Goal: Information Seeking & Learning: Find specific fact

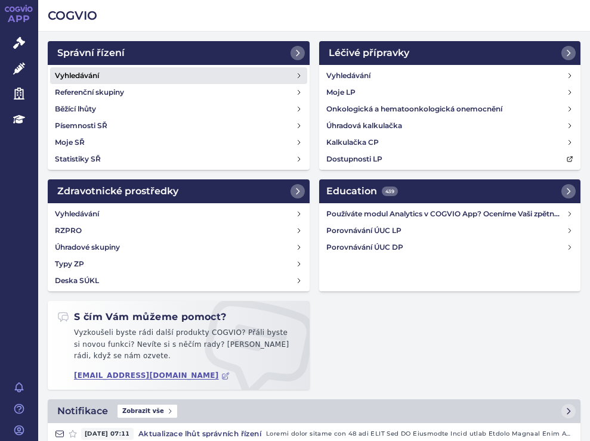
click at [69, 72] on h4 "Vyhledávání" at bounding box center [77, 76] width 44 height 12
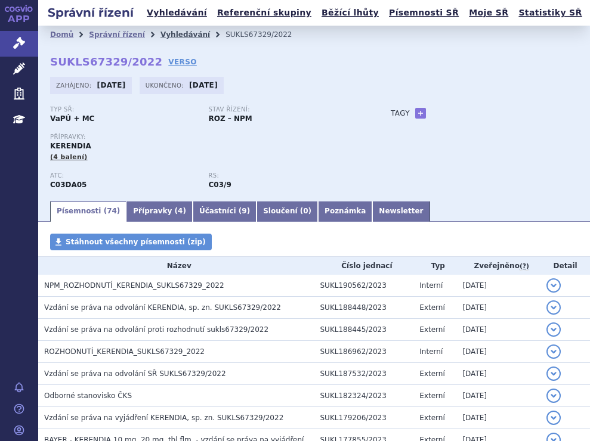
click at [165, 35] on link "Vyhledávání" at bounding box center [184, 34] width 49 height 8
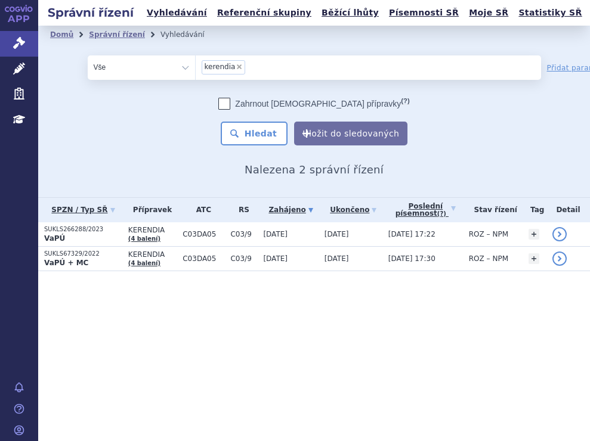
click at [234, 62] on li "× kerendia" at bounding box center [224, 67] width 44 height 14
click at [196, 62] on select "kerendia" at bounding box center [195, 67] width 1 height 24
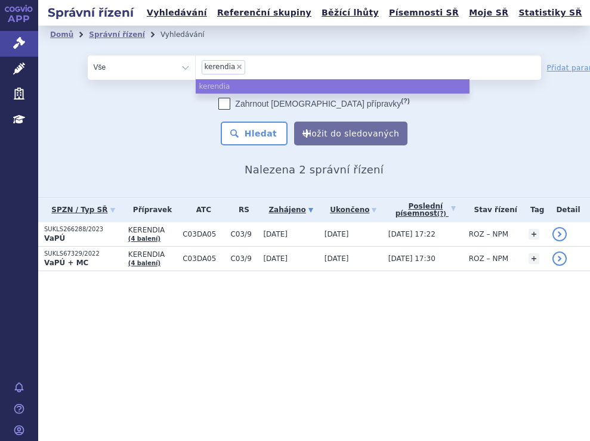
click at [236, 65] on span "×" at bounding box center [239, 66] width 7 height 7
click at [196, 65] on select "kerendia" at bounding box center [195, 67] width 1 height 24
select select
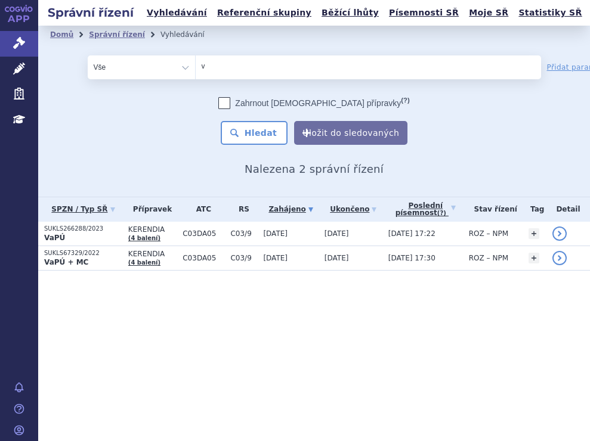
type input "vy"
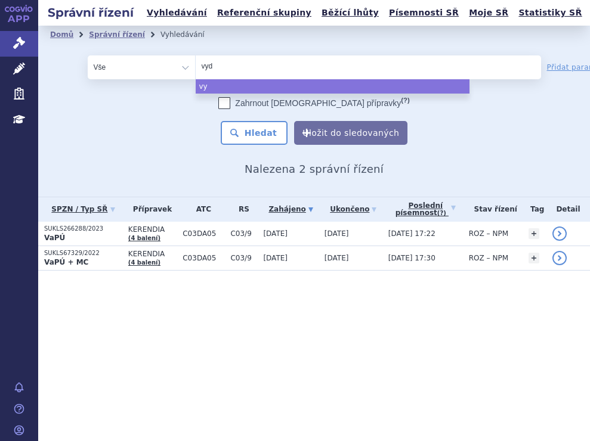
type input "vydu"
type input "vydur"
type input "vydura"
select select "vydura"
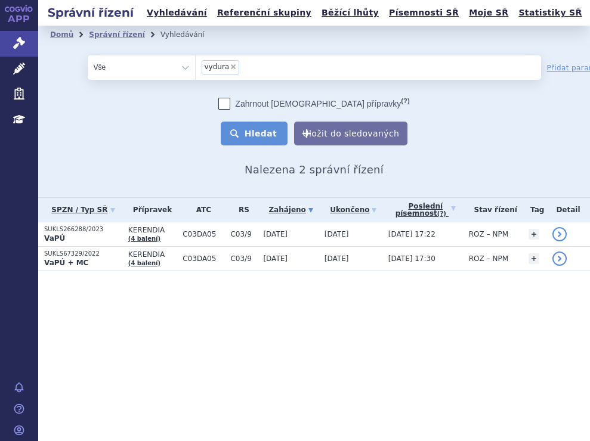
click at [249, 130] on button "Hledat" at bounding box center [254, 134] width 67 height 24
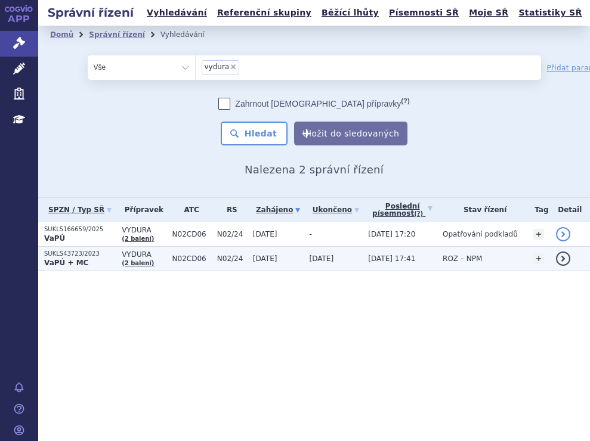
click at [103, 253] on p "SUKLS43723/2023" at bounding box center [80, 254] width 72 height 8
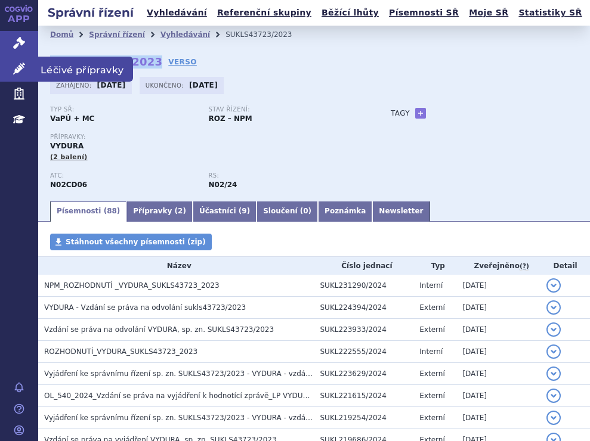
drag, startPoint x: 144, startPoint y: 61, endPoint x: 36, endPoint y: 64, distance: 107.4
click at [38, 64] on div "APP Správní řízení Léčivé přípravky Zdravotnické prostředky Education Notifikac…" at bounding box center [295, 220] width 590 height 441
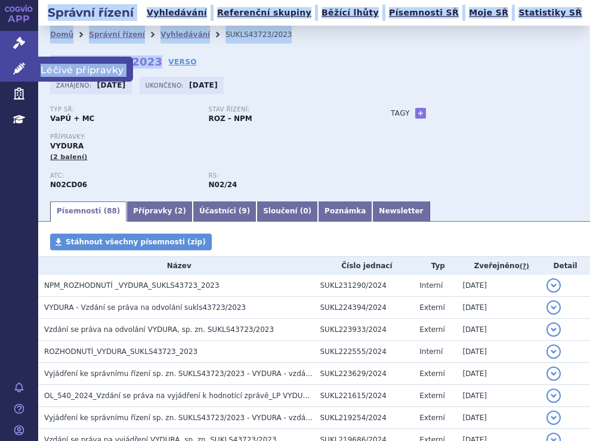
copy div "Léčivé přípravky Zdravotnické prostředky Education Notifikace Nápověda Magdalen…"
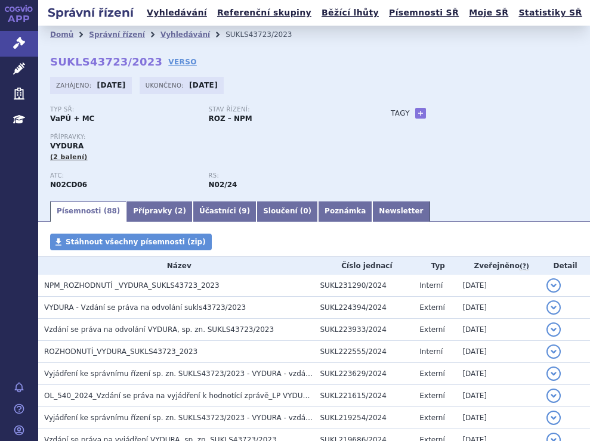
click at [338, 68] on div "Domů Správní řízení Vyhledávání SUKLS43723/2023 SUKLS43723/2023 VERSO Zahájeno:…" at bounding box center [314, 113] width 552 height 174
drag, startPoint x: 258, startPoint y: 35, endPoint x: 204, endPoint y: 35, distance: 54.3
click at [225, 35] on li "SUKLS43723/2023" at bounding box center [266, 35] width 82 height 18
copy li "SUKLS43723/2023"
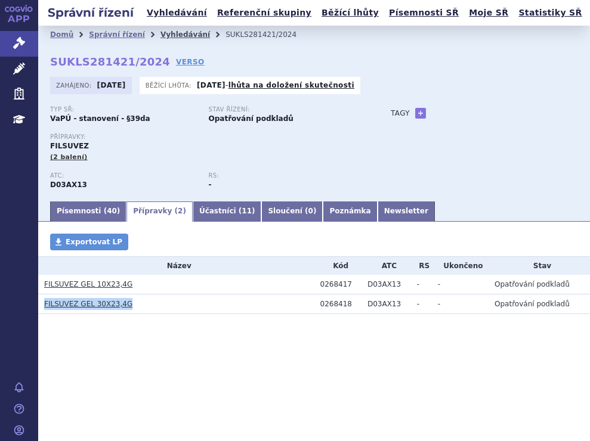
click at [164, 31] on link "Vyhledávání" at bounding box center [184, 34] width 49 height 8
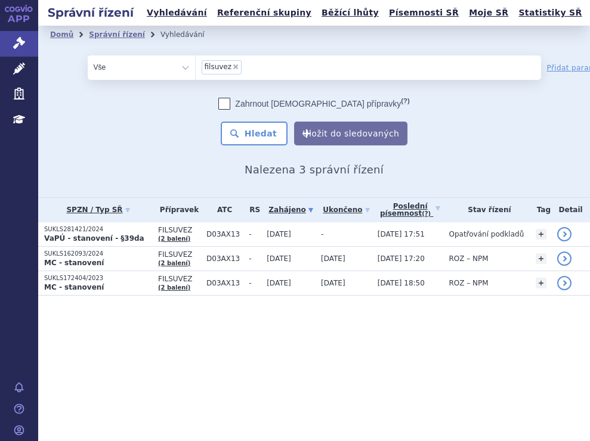
click at [232, 64] on span "×" at bounding box center [235, 66] width 7 height 7
click at [196, 64] on select "filsuvez" at bounding box center [195, 67] width 1 height 24
select select
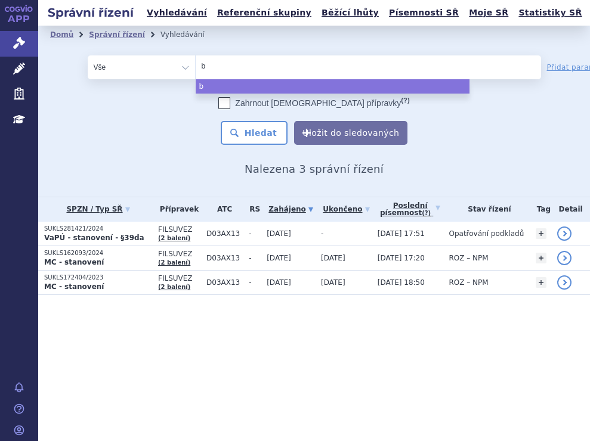
type input "ba"
type input "bave"
type input "baven"
type input "bavenc"
type input "bavenci"
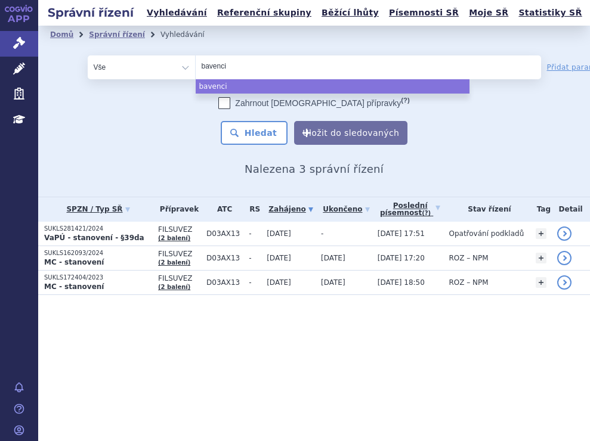
type input "[MEDICAL_DATA]"
select select "bavencio"
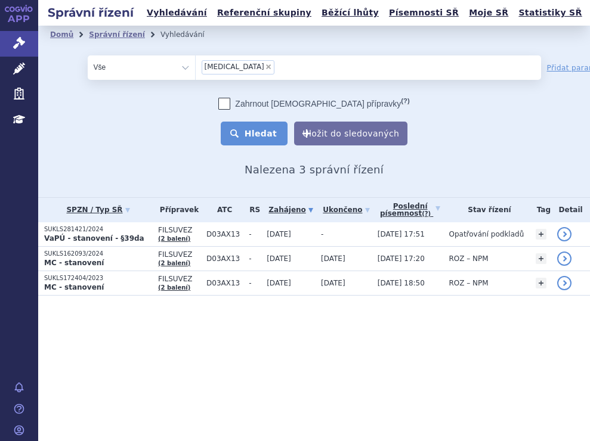
click at [250, 123] on button "Hledat" at bounding box center [254, 134] width 67 height 24
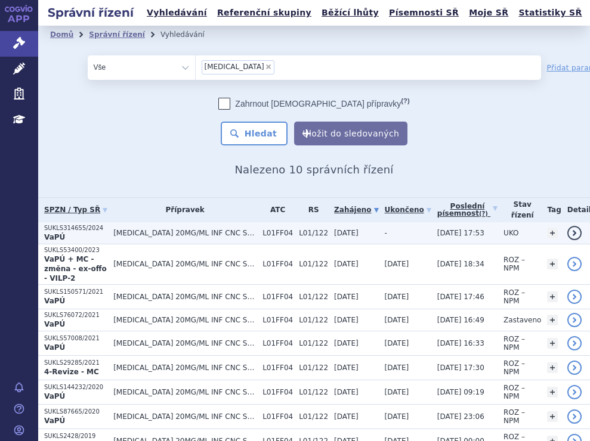
click at [176, 233] on span "[MEDICAL_DATA] 20MG/ML INF CNC SOL 1X10ML" at bounding box center [184, 233] width 143 height 8
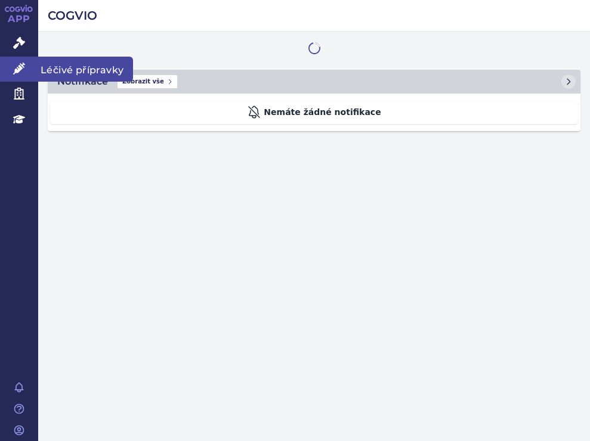
click at [26, 63] on link "Léčivé přípravky" at bounding box center [19, 69] width 38 height 25
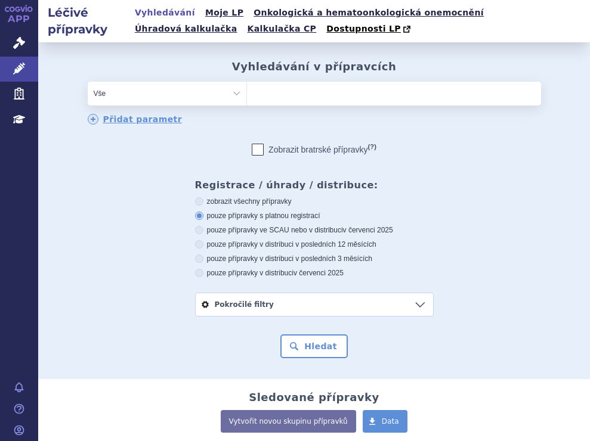
click at [297, 92] on ul at bounding box center [394, 91] width 294 height 19
click at [247, 92] on select at bounding box center [246, 93] width 1 height 24
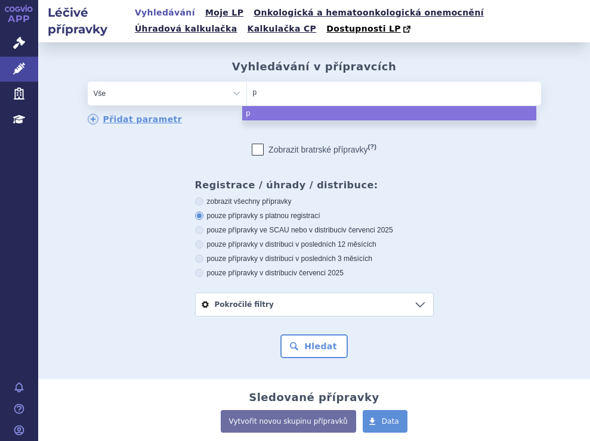
type input "pa"
type input "pad"
type input "padce"
type input "padcev"
select select "padcev"
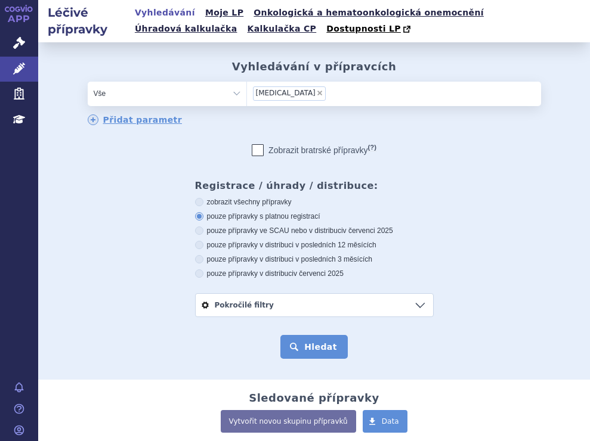
click at [307, 340] on button "Hledat" at bounding box center [313, 347] width 67 height 24
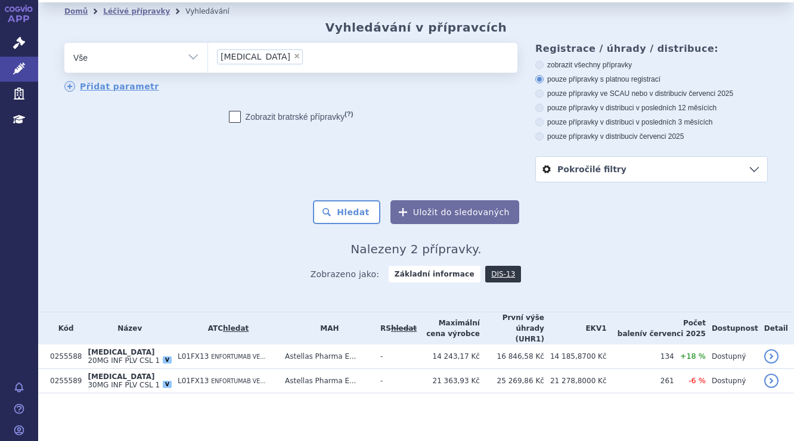
scroll to position [112, 0]
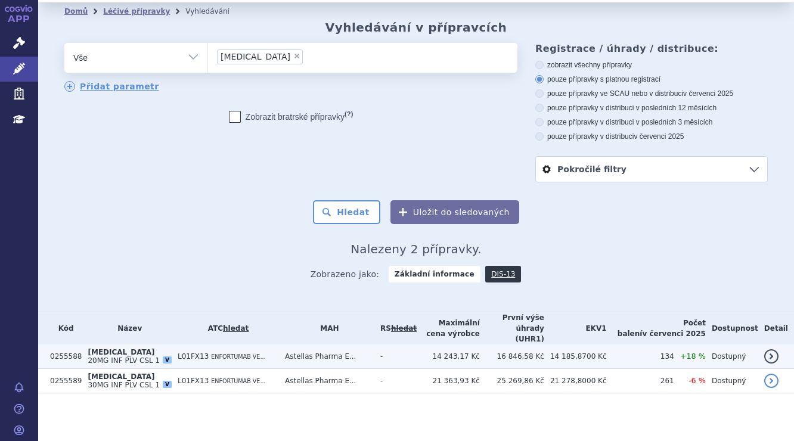
click at [152, 357] on span "20MG INF PLV CSL 1" at bounding box center [124, 361] width 72 height 8
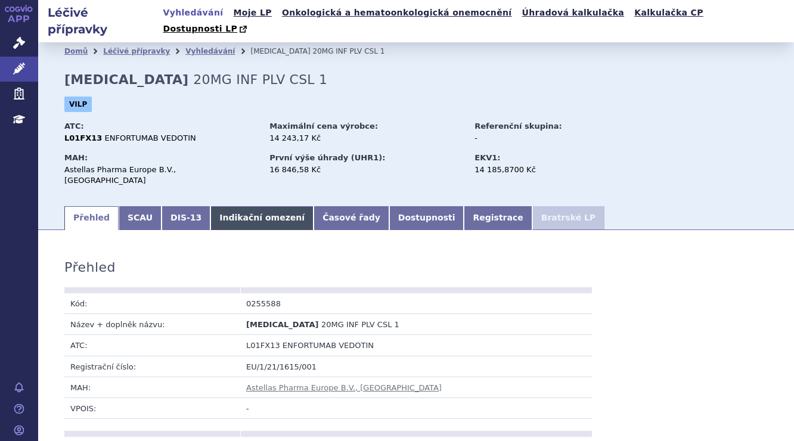
click at [240, 206] on link "Indikační omezení" at bounding box center [261, 218] width 103 height 24
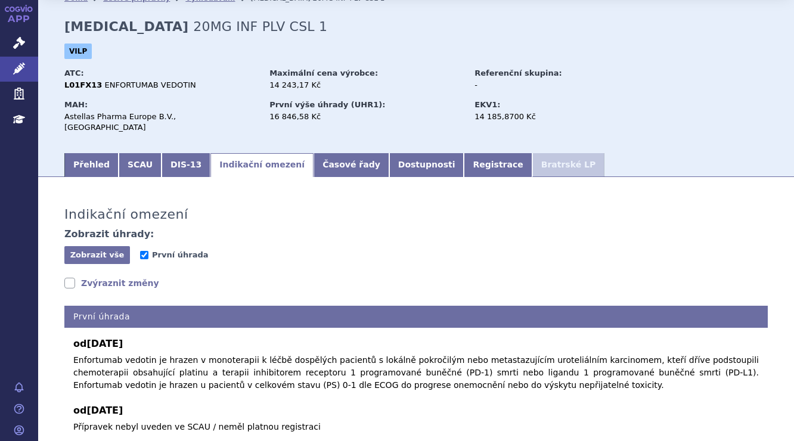
scroll to position [103, 0]
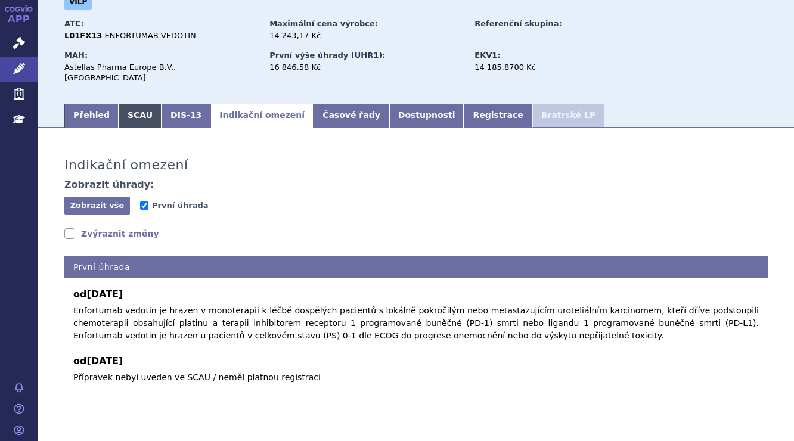
click at [123, 104] on link "SCAU" at bounding box center [140, 116] width 43 height 24
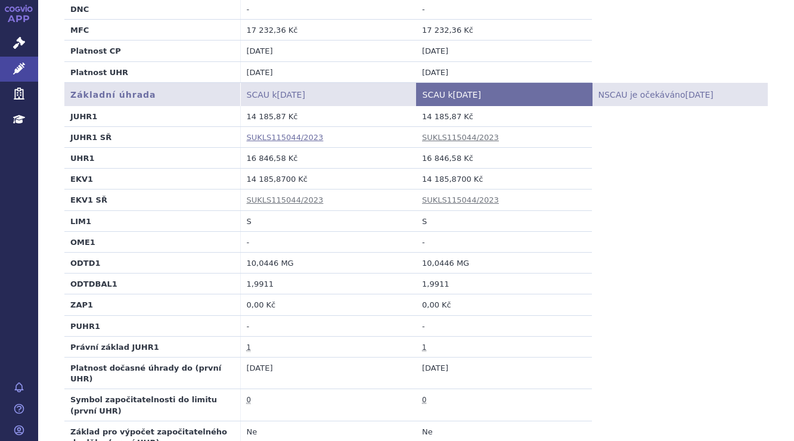
scroll to position [460, 0]
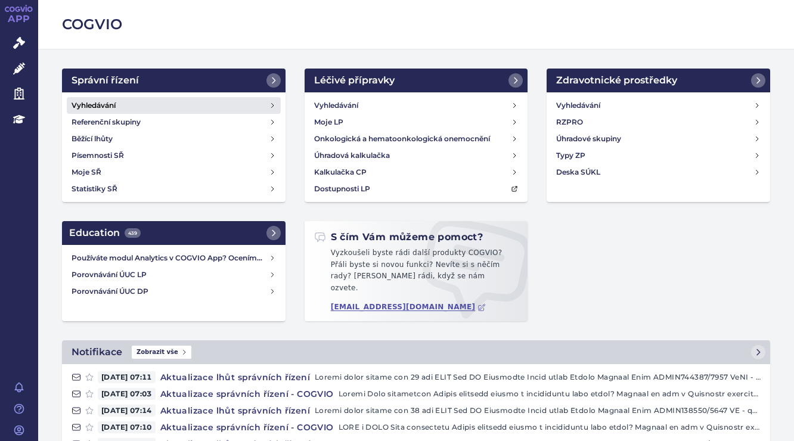
click at [111, 102] on h4 "Vyhledávání" at bounding box center [94, 106] width 44 height 12
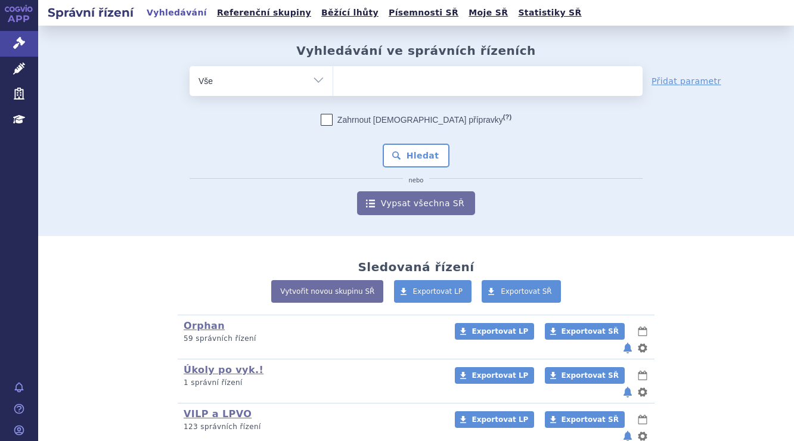
click at [361, 85] on ul at bounding box center [487, 78] width 309 height 25
click at [333, 85] on select at bounding box center [333, 81] width 1 height 30
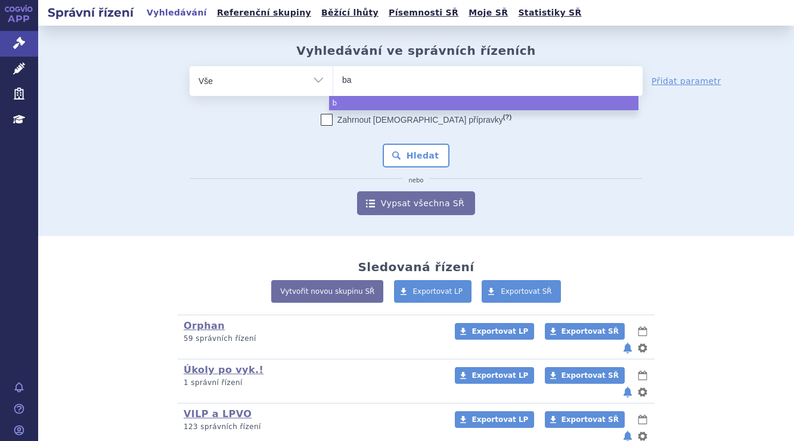
type input "bav"
type input "bave"
type input "baven"
type input "bavenci"
type input "bavencio"
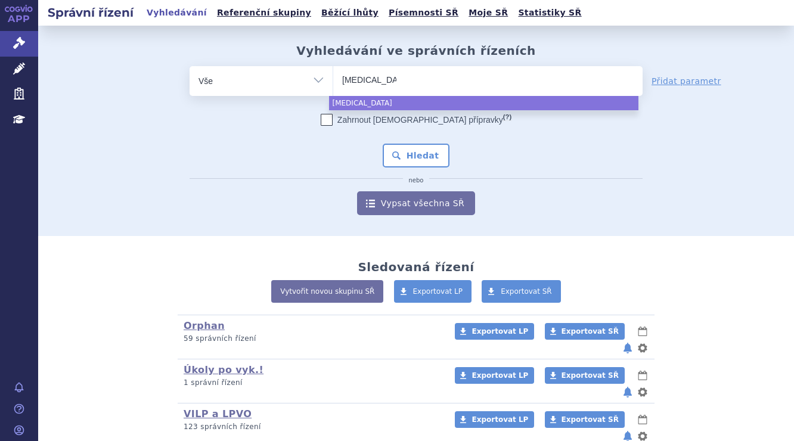
select select "bavencio"
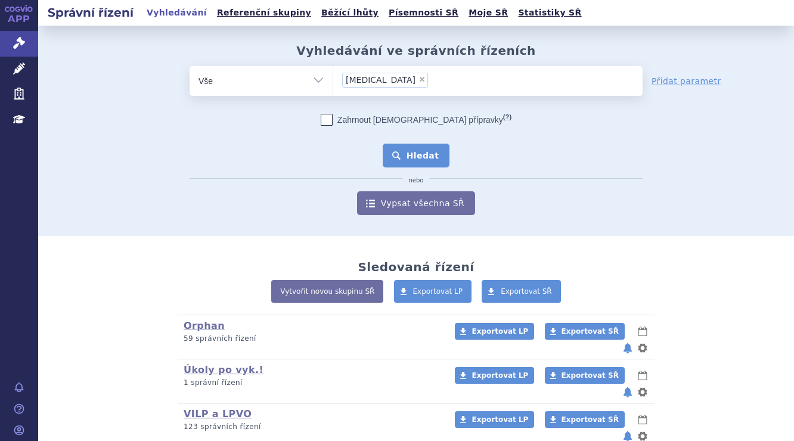
click at [425, 162] on button "Hledat" at bounding box center [416, 156] width 67 height 24
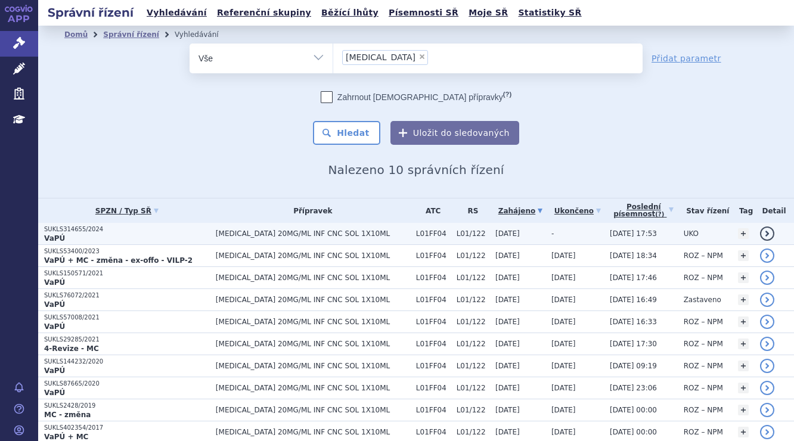
click at [204, 235] on p "VaPÚ" at bounding box center [127, 239] width 166 height 10
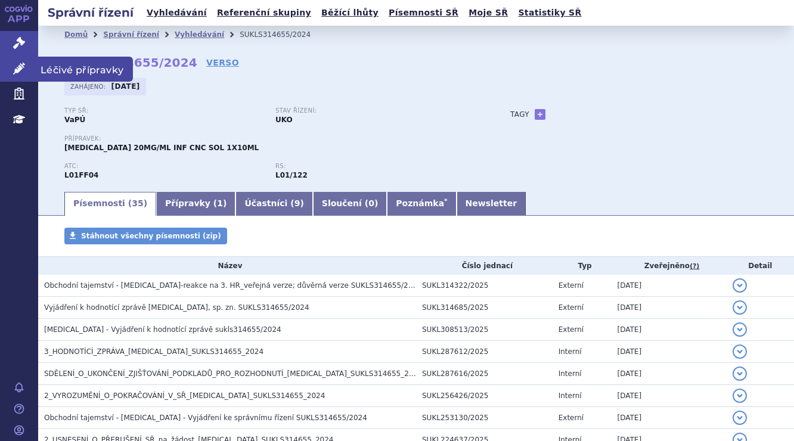
click at [18, 65] on icon at bounding box center [19, 69] width 12 height 12
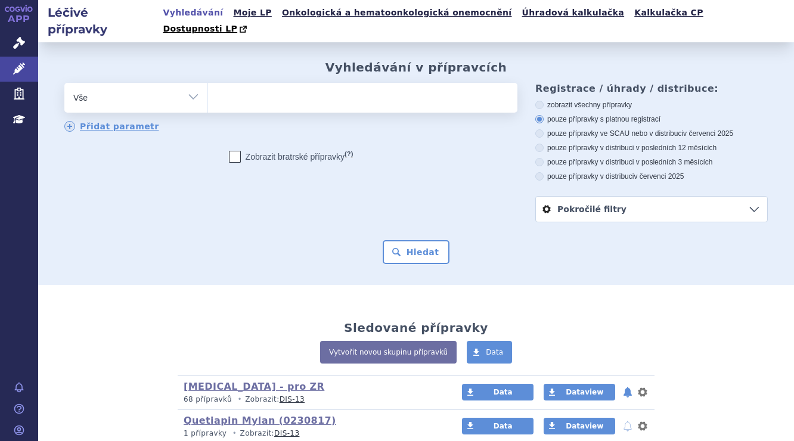
click at [247, 85] on ul at bounding box center [362, 95] width 309 height 25
click at [208, 85] on select at bounding box center [208, 97] width 1 height 30
type input "ba"
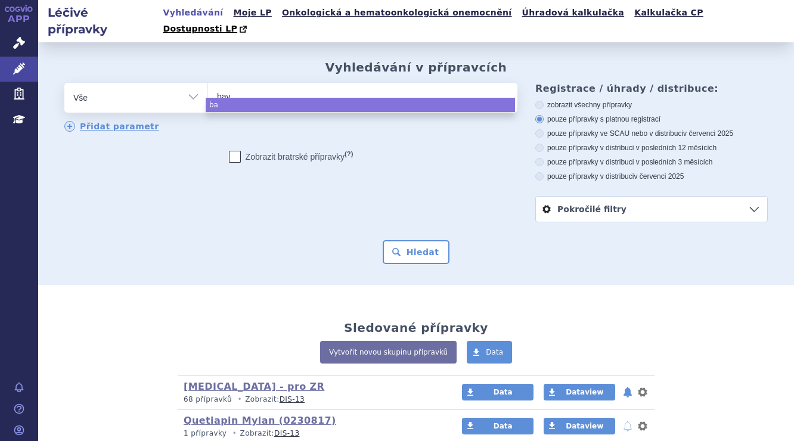
type input "bave"
type input "baven"
type input "bavenci"
type input "bavencio"
select select "bavencio"
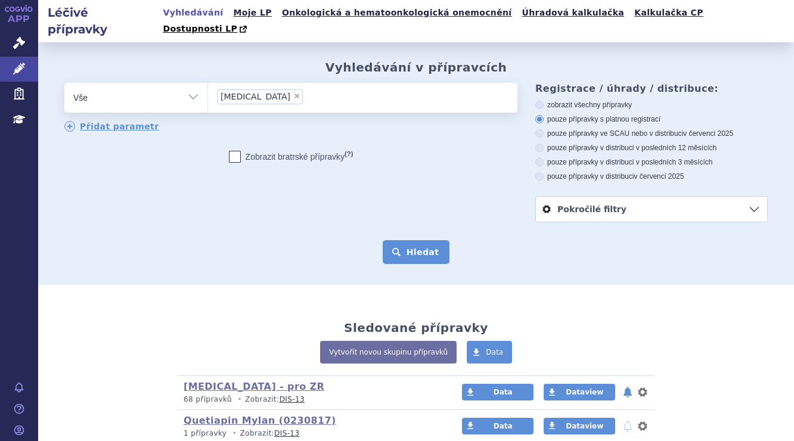
click at [428, 264] on button "Hledat" at bounding box center [416, 252] width 67 height 24
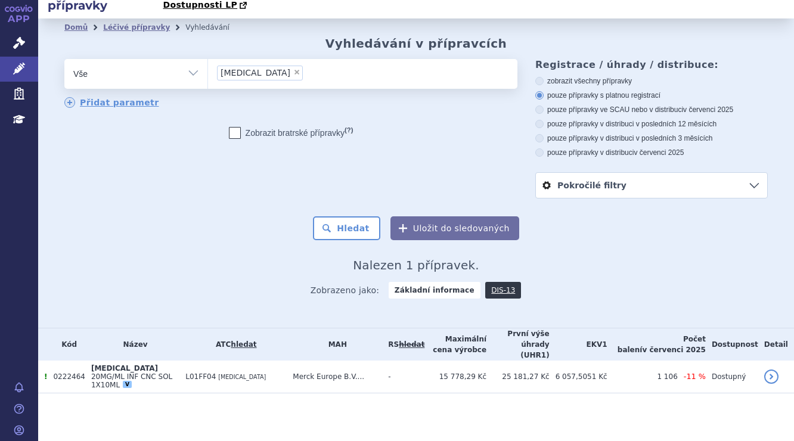
scroll to position [88, 0]
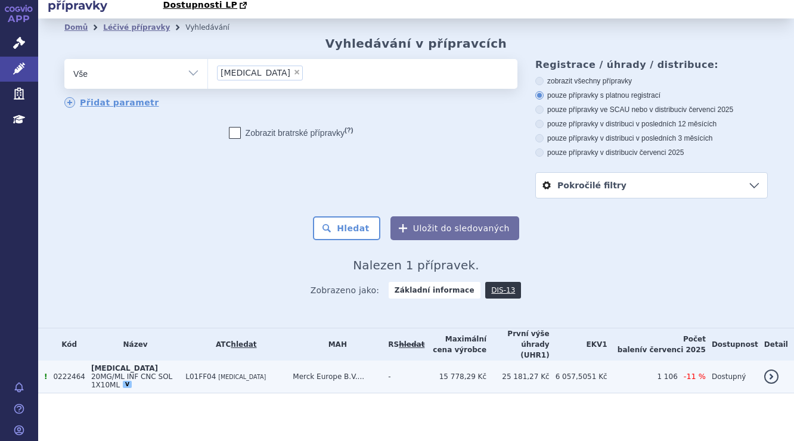
click at [172, 379] on span "20MG/ML INF CNC SOL 1X10ML" at bounding box center [131, 381] width 81 height 17
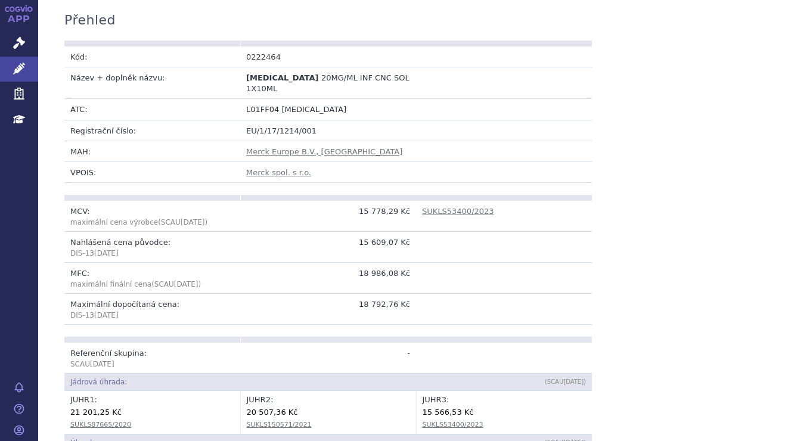
scroll to position [298, 0]
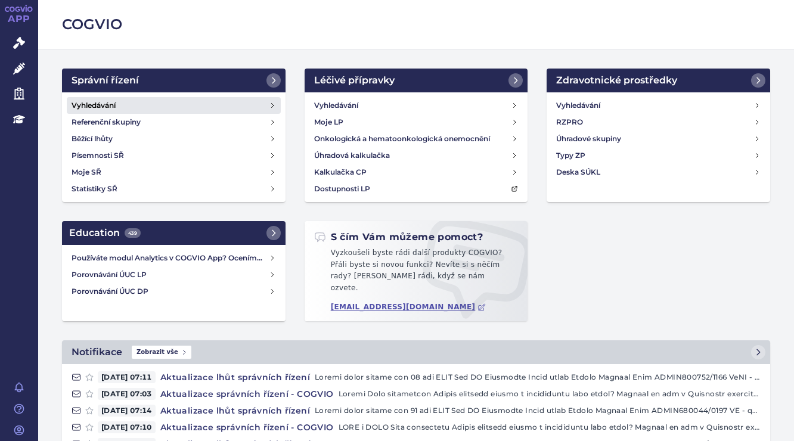
click at [104, 105] on h4 "Vyhledávání" at bounding box center [94, 106] width 44 height 12
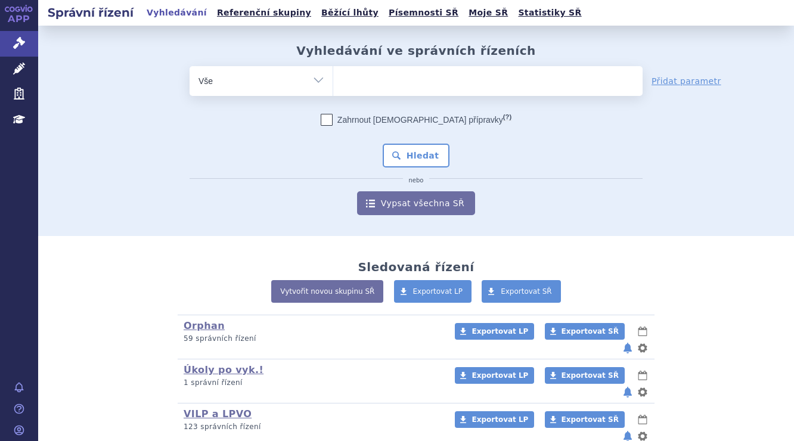
click at [354, 73] on ul at bounding box center [487, 78] width 309 height 25
click at [333, 73] on select at bounding box center [333, 81] width 1 height 30
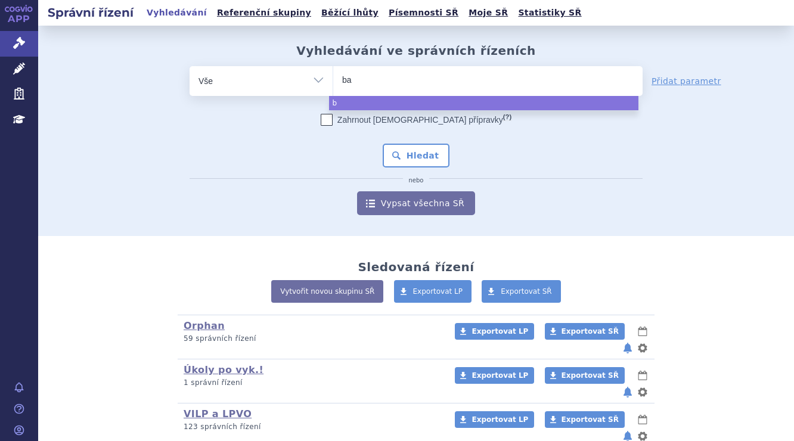
type input "bav"
type input "baven"
type input "bavenc"
type input "bavenci"
type input "[MEDICAL_DATA]"
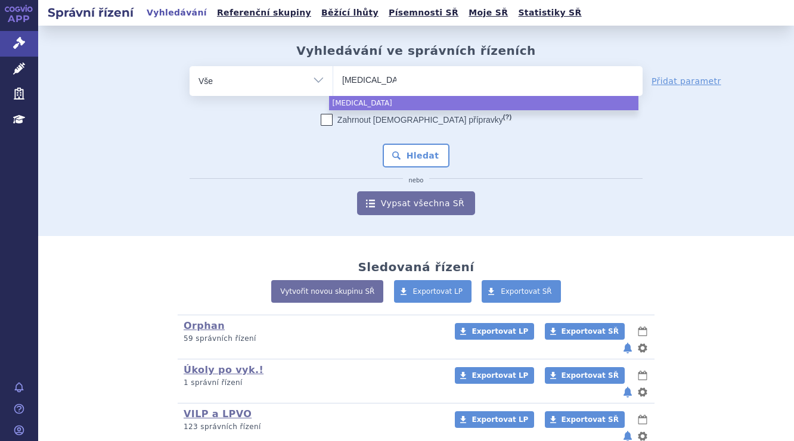
select select "[MEDICAL_DATA]"
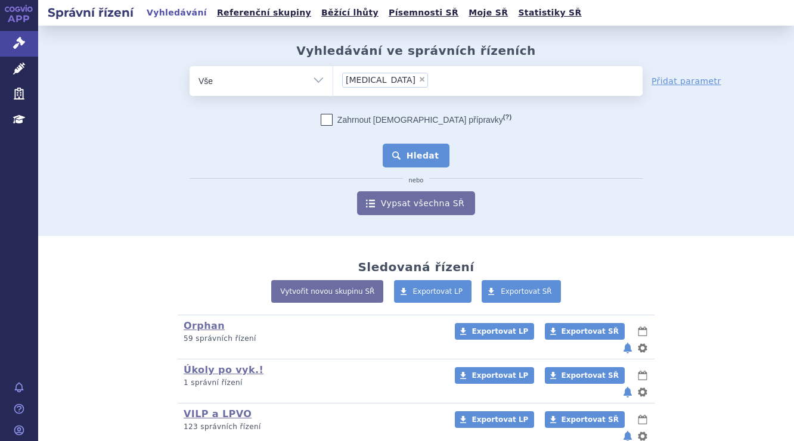
click at [409, 148] on button "Hledat" at bounding box center [416, 156] width 67 height 24
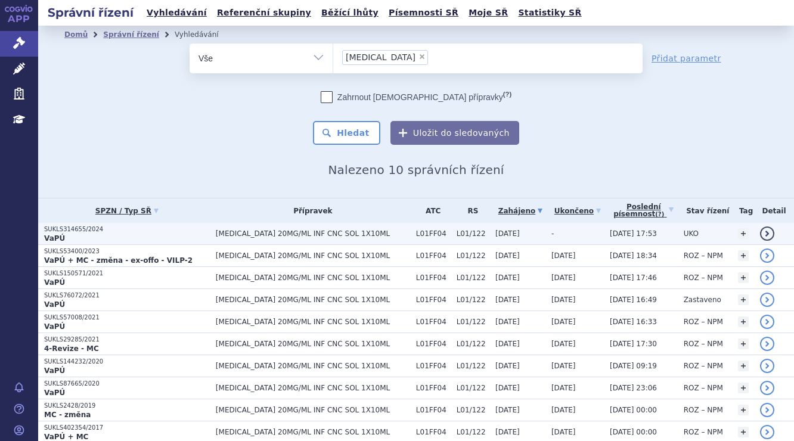
click at [206, 228] on p "SUKLS314655/2024" at bounding box center [127, 229] width 166 height 8
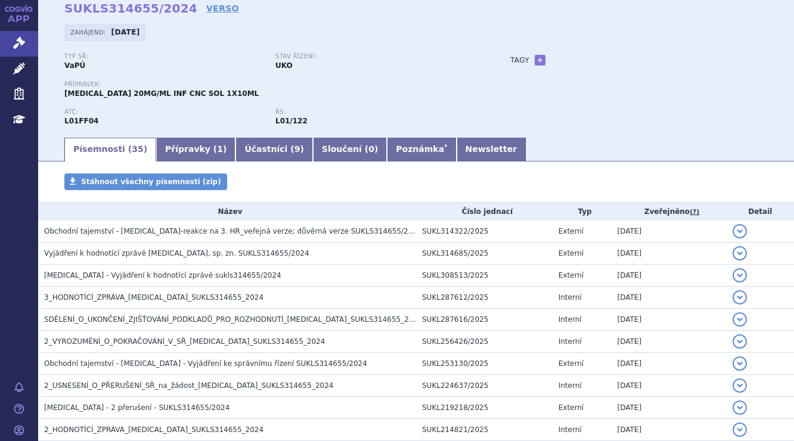
scroll to position [179, 0]
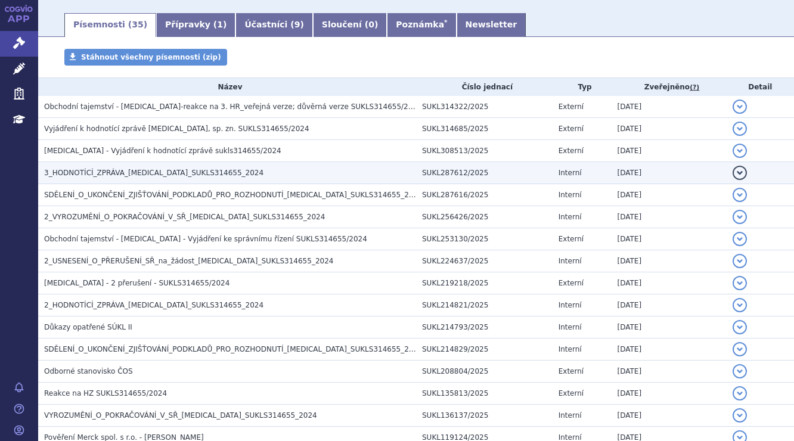
click at [194, 174] on span "3_HODNOTÍCÍ_ZPRÁVA_BAVENCIO_SUKLS314655_2024" at bounding box center [153, 173] width 219 height 8
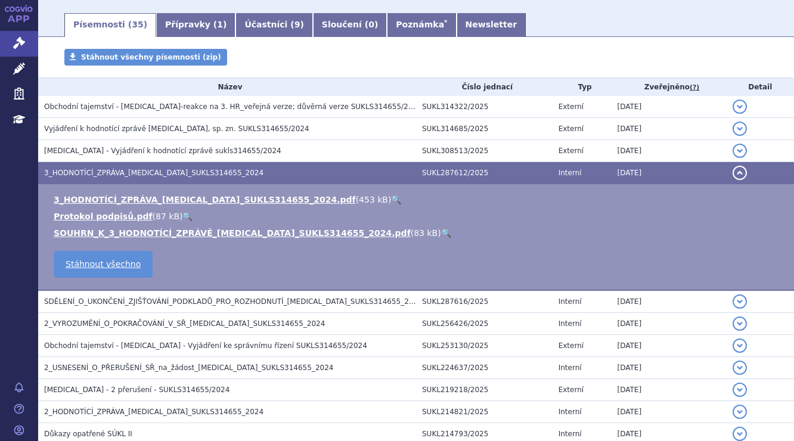
click at [391, 198] on link "🔍" at bounding box center [396, 200] width 10 height 10
